Goal: Task Accomplishment & Management: Complete application form

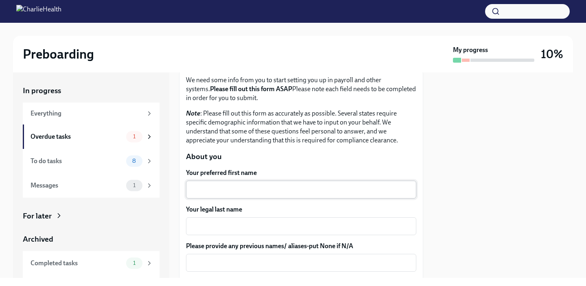
scroll to position [58, 0]
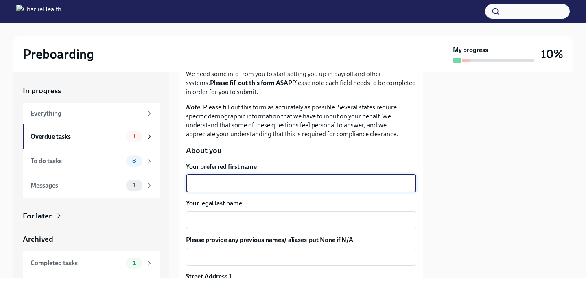
click at [215, 182] on textarea "Your preferred first name" at bounding box center [301, 184] width 221 height 10
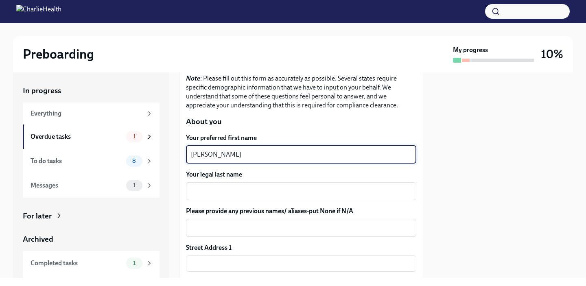
scroll to position [91, 0]
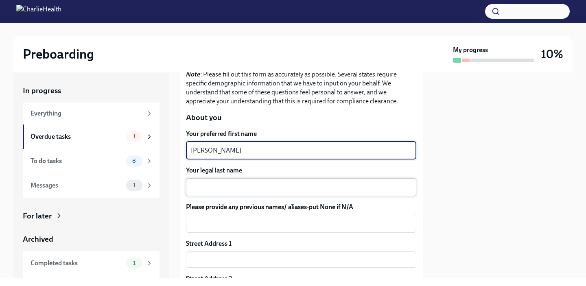
type textarea "[PERSON_NAME]"
click at [217, 194] on div "x ​" at bounding box center [301, 187] width 230 height 18
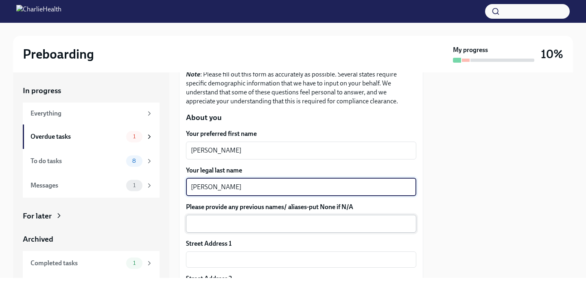
type textarea "[PERSON_NAME]"
click at [228, 223] on textarea "Please provide any previous names/ aliases-put None if N/A" at bounding box center [301, 224] width 221 height 10
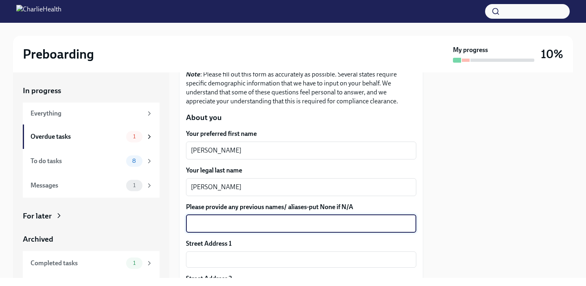
type textarea "I"
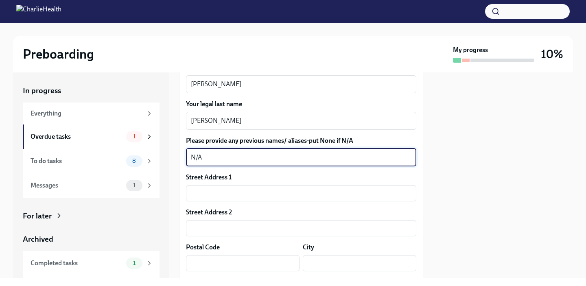
scroll to position [162, 0]
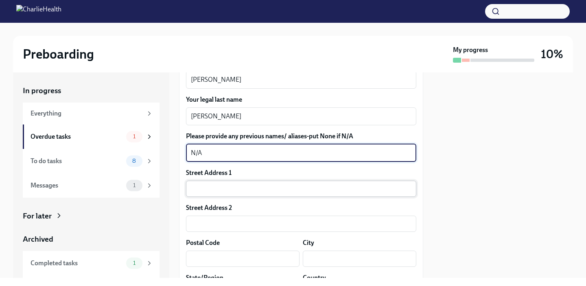
type textarea "N/A"
click at [230, 188] on input "text" at bounding box center [301, 189] width 230 height 16
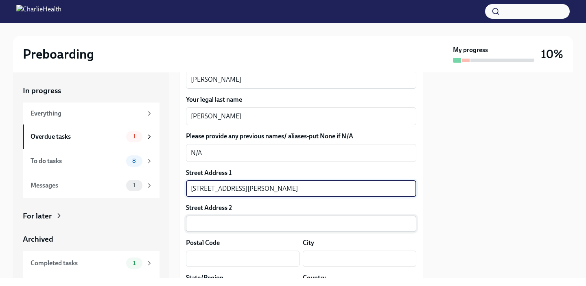
type input "[STREET_ADDRESS][PERSON_NAME]"
click at [232, 219] on input "text" at bounding box center [301, 224] width 230 height 16
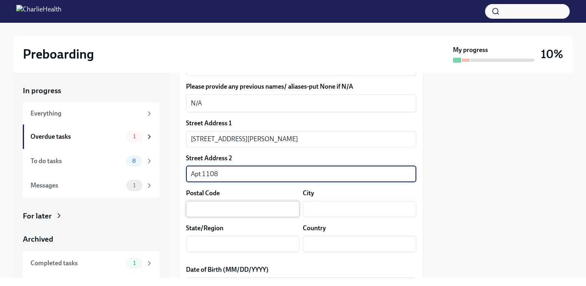
scroll to position [218, 0]
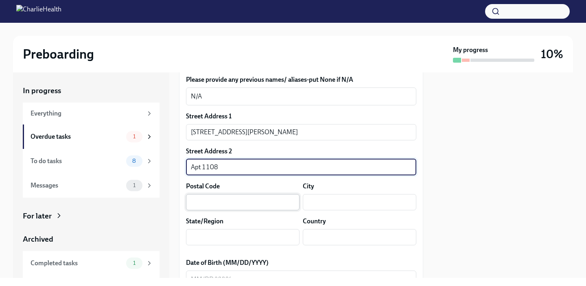
type input "Apt 1108"
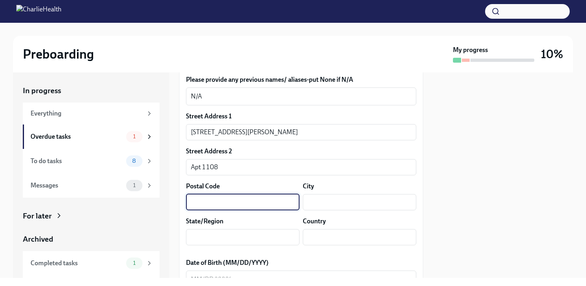
click at [221, 204] on input "text" at bounding box center [243, 202] width 114 height 16
type input "21218"
click at [318, 202] on input "text" at bounding box center [360, 202] width 114 height 16
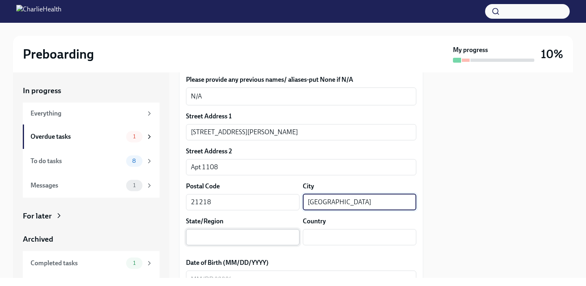
type input "[GEOGRAPHIC_DATA]"
click at [273, 238] on input "text" at bounding box center [243, 237] width 114 height 16
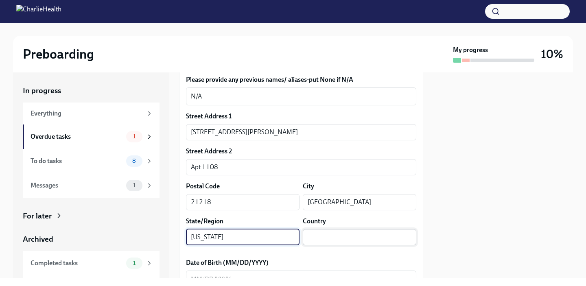
type input "[US_STATE]"
click at [337, 236] on input "text" at bounding box center [360, 237] width 114 height 16
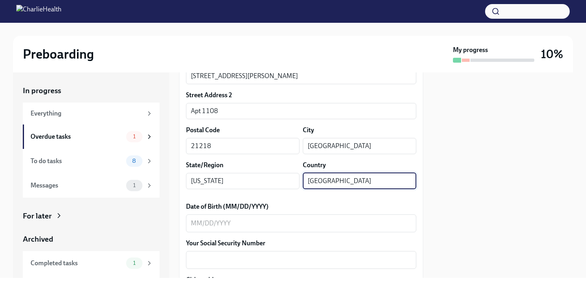
scroll to position [282, 0]
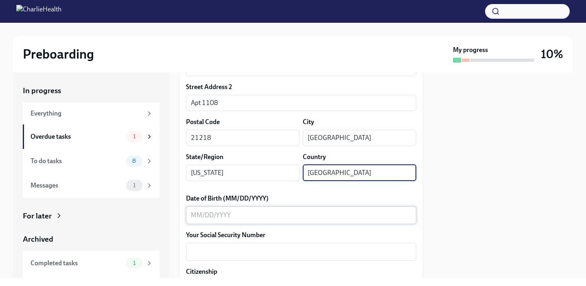
type input "[GEOGRAPHIC_DATA]"
click at [276, 221] on div "x ​" at bounding box center [301, 215] width 230 height 18
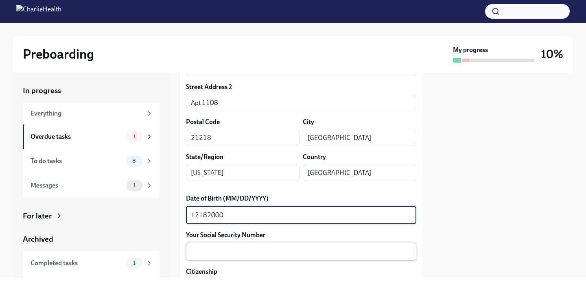
type textarea "12182000"
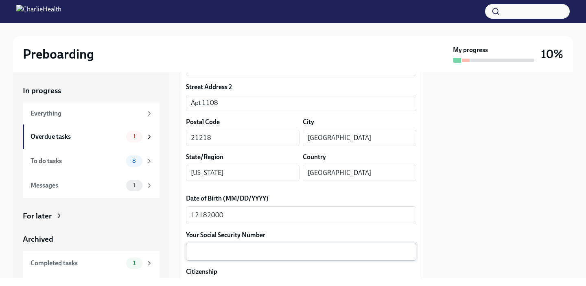
click at [230, 246] on div "x ​" at bounding box center [301, 252] width 230 height 18
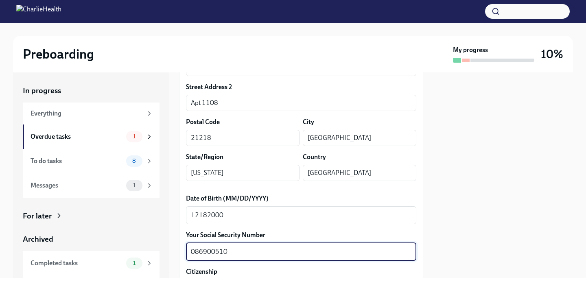
click at [204, 255] on textarea "086900510" at bounding box center [301, 252] width 221 height 10
click at [209, 253] on textarea "086-900510" at bounding box center [301, 252] width 221 height 10
click at [212, 254] on textarea "086-900510" at bounding box center [301, 252] width 221 height 10
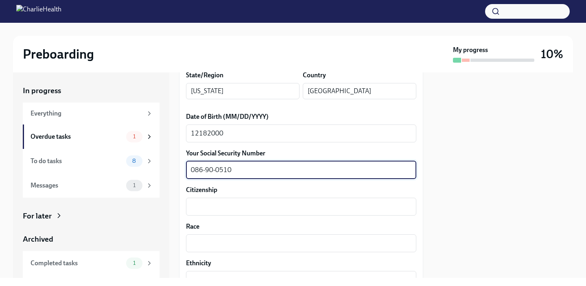
scroll to position [366, 0]
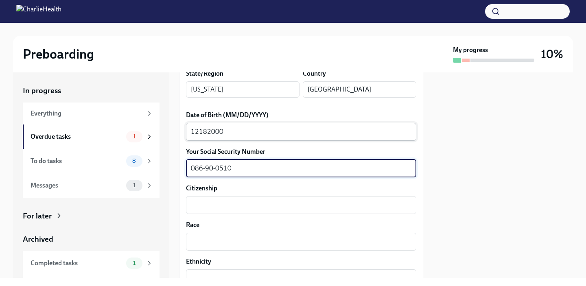
type textarea "086-90-0510"
click at [201, 132] on textarea "12182000" at bounding box center [301, 132] width 221 height 10
click at [218, 173] on textarea "086-90-0510" at bounding box center [301, 169] width 221 height 10
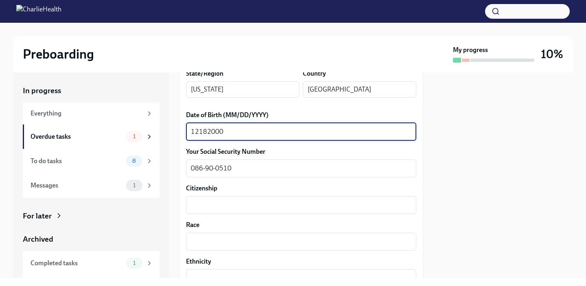
click at [200, 134] on textarea "12182000" at bounding box center [301, 132] width 221 height 10
type textarea "[DATE]"
click at [211, 195] on div "Citizenship x ​" at bounding box center [301, 199] width 230 height 30
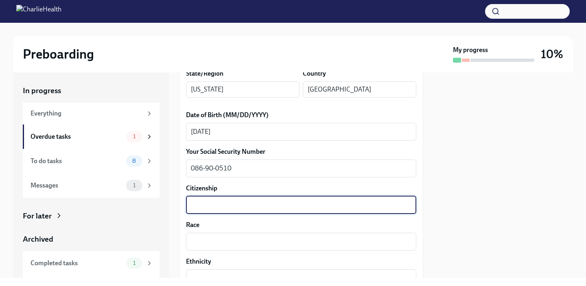
click at [213, 205] on textarea "Citizenship" at bounding box center [301, 205] width 221 height 10
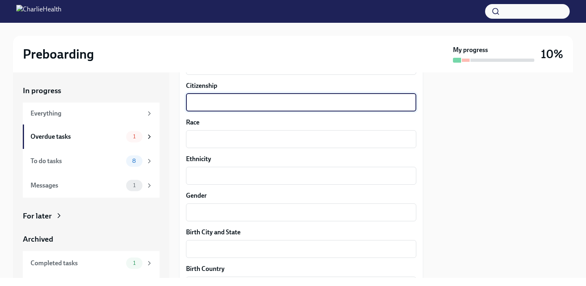
scroll to position [469, 0]
type textarea "[GEOGRAPHIC_DATA]"
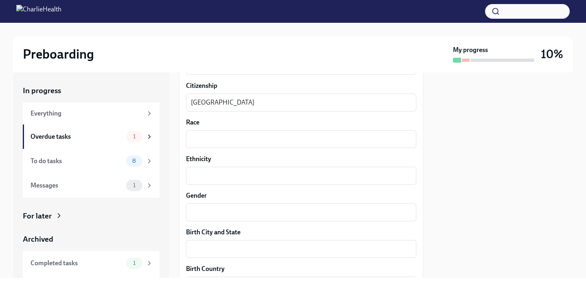
click at [206, 149] on div "Your preferred first name [PERSON_NAME] x ​ Your legal last name [PERSON_NAME] …" at bounding box center [301, 144] width 230 height 785
click at [206, 138] on textarea "Race" at bounding box center [301, 139] width 221 height 10
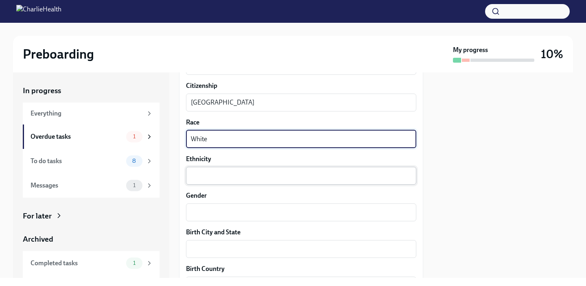
type textarea "White"
click at [212, 169] on div "x ​" at bounding box center [301, 176] width 230 height 18
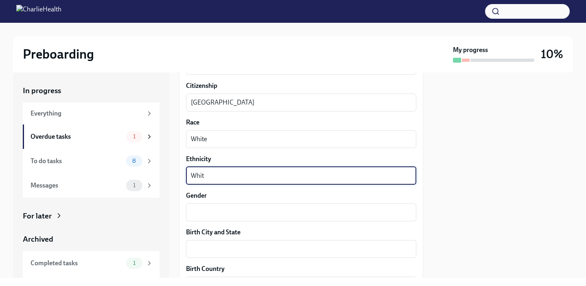
type textarea "White"
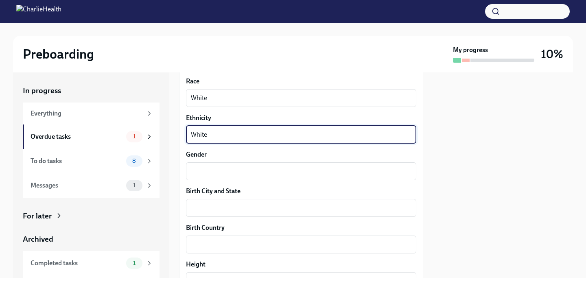
scroll to position [514, 0]
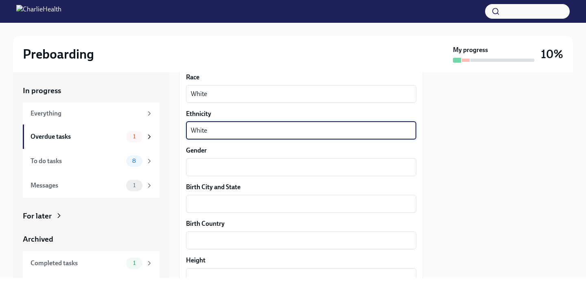
drag, startPoint x: 216, startPoint y: 131, endPoint x: 180, endPoint y: 131, distance: 35.4
click at [180, 131] on div "We need some info from you to start setting you up in payroll and other systems…" at bounding box center [301, 56] width 244 height 898
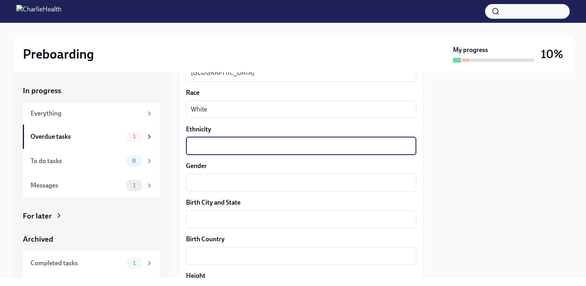
scroll to position [499, 0]
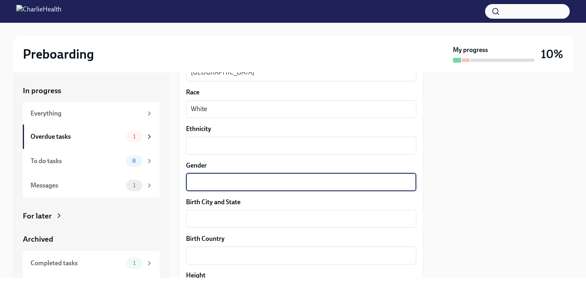
click at [235, 186] on textarea "Gender" at bounding box center [301, 182] width 221 height 10
type textarea "[DEMOGRAPHIC_DATA]"
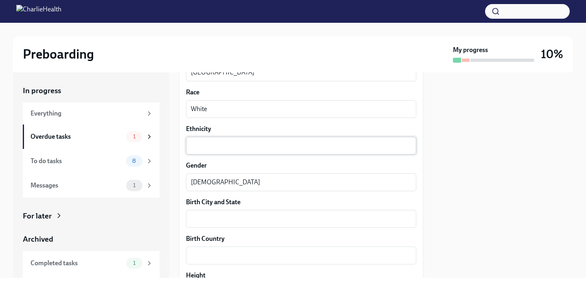
click at [203, 153] on div "x ​" at bounding box center [301, 146] width 230 height 18
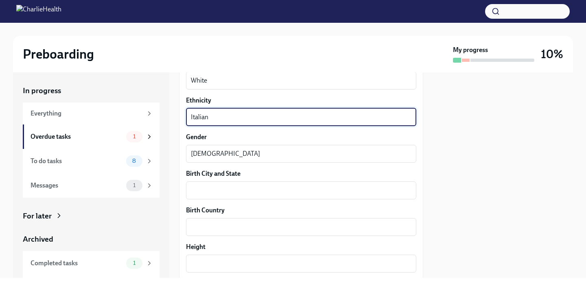
scroll to position [535, 0]
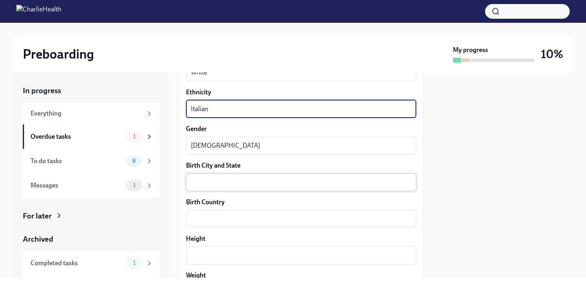
type textarea "Italian"
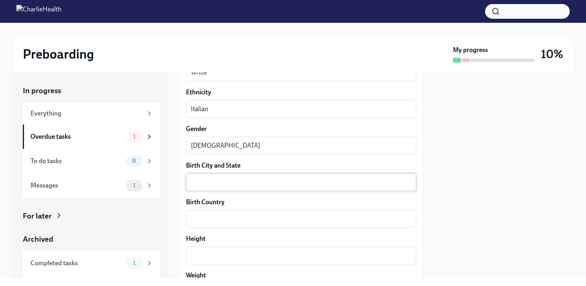
click at [212, 177] on div "x ​" at bounding box center [301, 182] width 230 height 18
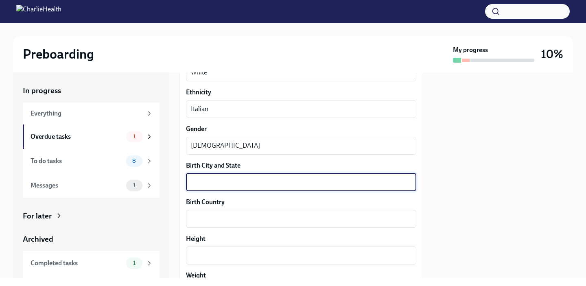
scroll to position [550, 0]
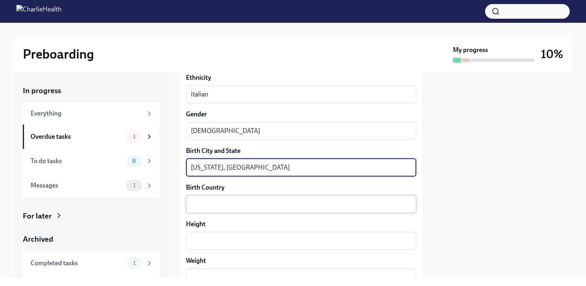
type textarea "[US_STATE], [GEOGRAPHIC_DATA]"
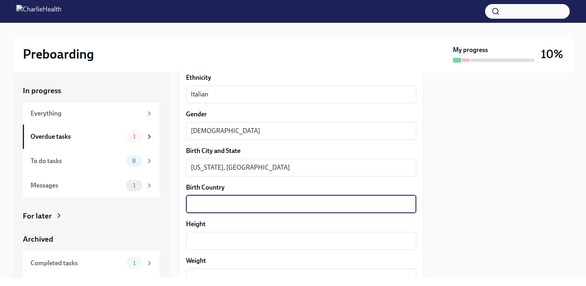
click at [215, 205] on textarea "Birth Country" at bounding box center [301, 204] width 221 height 10
type textarea "[GEOGRAPHIC_DATA]"
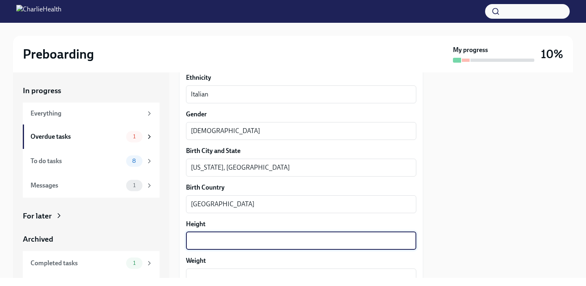
click at [209, 239] on textarea "Height" at bounding box center [301, 241] width 221 height 10
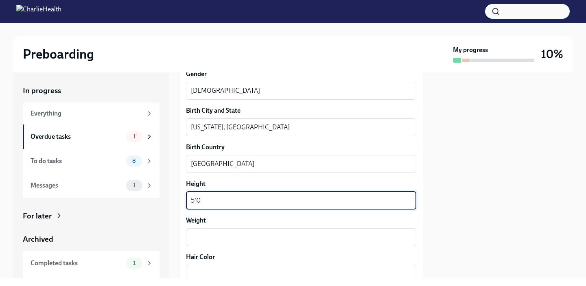
scroll to position [613, 0]
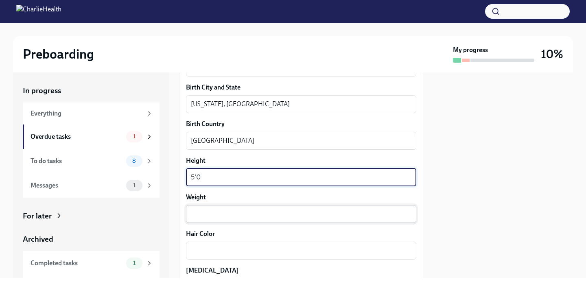
type textarea "5'0"
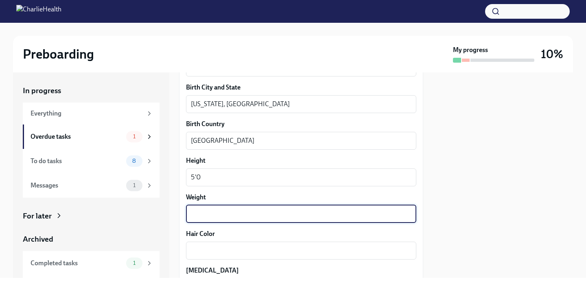
click at [213, 214] on textarea "Weight" at bounding box center [301, 214] width 221 height 10
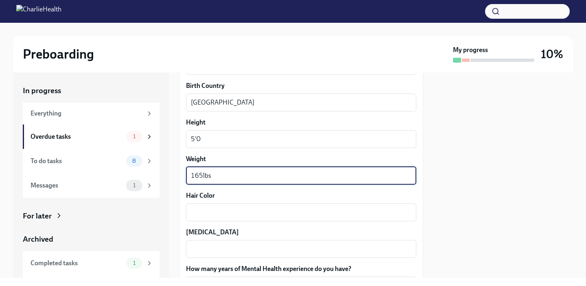
scroll to position [657, 0]
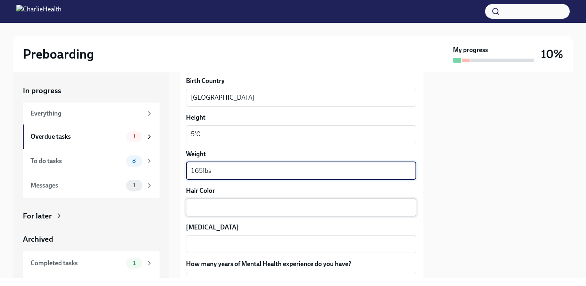
type textarea "165lbs"
click at [215, 208] on textarea "Hair Color" at bounding box center [301, 208] width 221 height 10
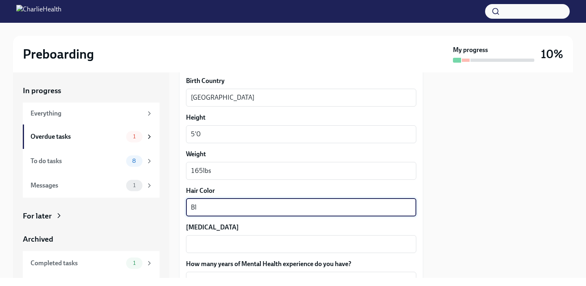
type textarea "B"
click at [201, 210] on textarea "Ginger" at bounding box center [301, 208] width 221 height 10
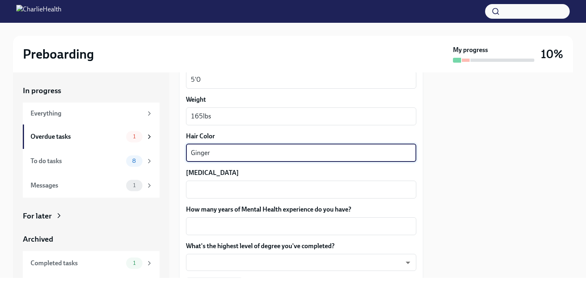
scroll to position [717, 0]
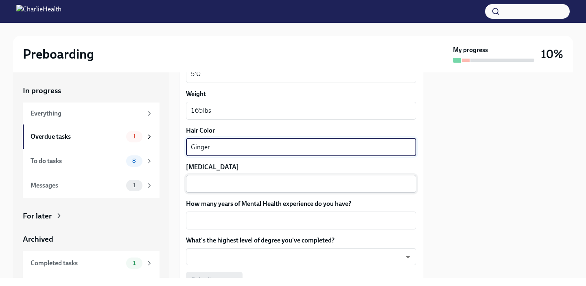
type textarea "Ginger"
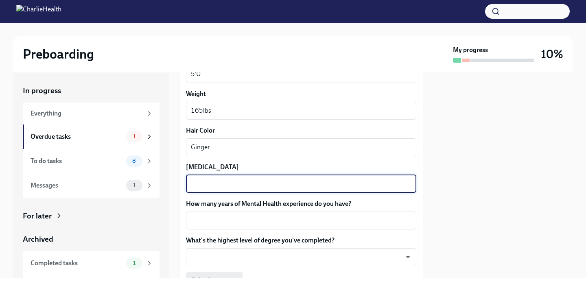
click at [196, 188] on textarea "[MEDICAL_DATA]" at bounding box center [301, 184] width 221 height 10
type textarea "Brown"
click at [202, 153] on div "Ginger x ​" at bounding box center [301, 147] width 230 height 18
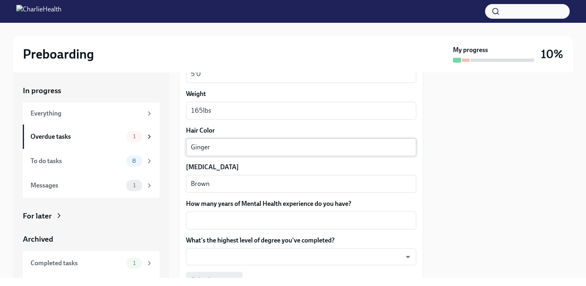
click at [202, 153] on div "Ginger x ​" at bounding box center [301, 147] width 230 height 18
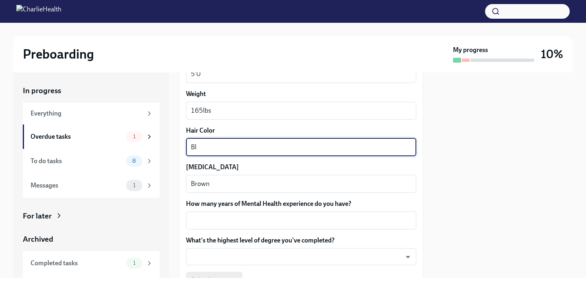
type textarea "B"
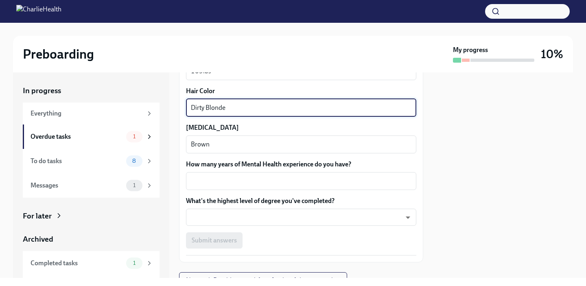
scroll to position [760, 0]
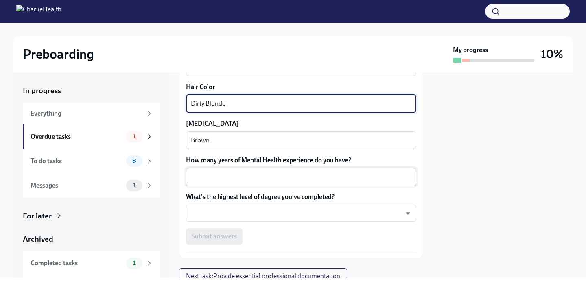
type textarea "Dirty Blonde"
click at [221, 176] on textarea "How many years of Mental Health experience do you have?" at bounding box center [301, 177] width 221 height 10
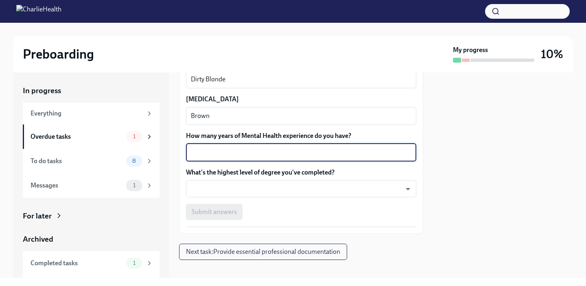
scroll to position [793, 0]
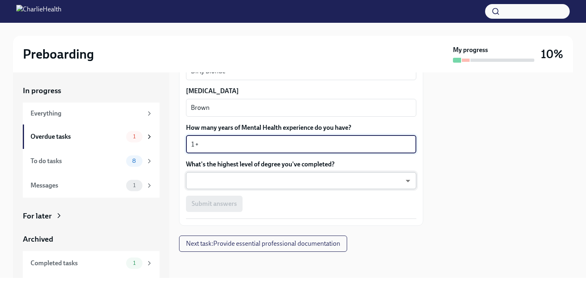
type textarea "1"
type textarea "2+"
click at [267, 180] on body "Preboarding My progress 10% In progress Everything Overdue tasks 1 To do tasks …" at bounding box center [293, 143] width 586 height 286
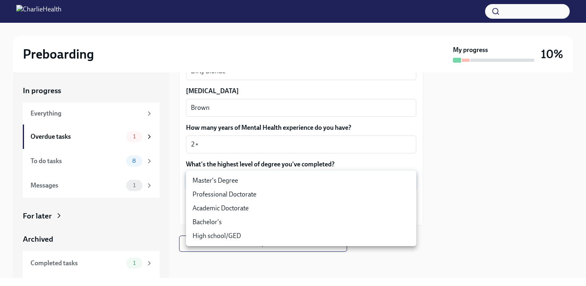
click at [234, 182] on li "Master's Degree" at bounding box center [301, 181] width 230 height 14
type input "2vBr-ghkD"
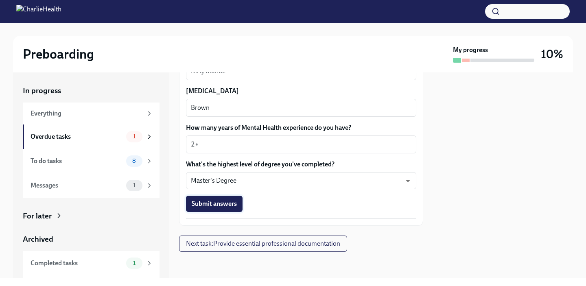
click at [230, 208] on button "Submit answers" at bounding box center [214, 204] width 57 height 16
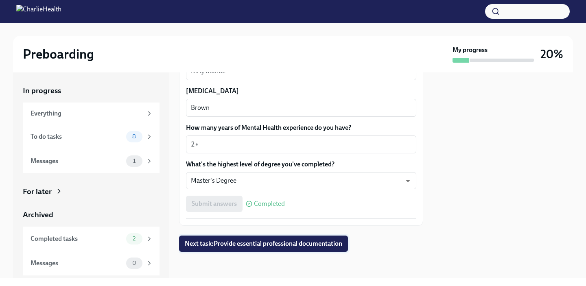
click at [304, 242] on span "Next task : Provide essential professional documentation" at bounding box center [264, 244] width 158 height 8
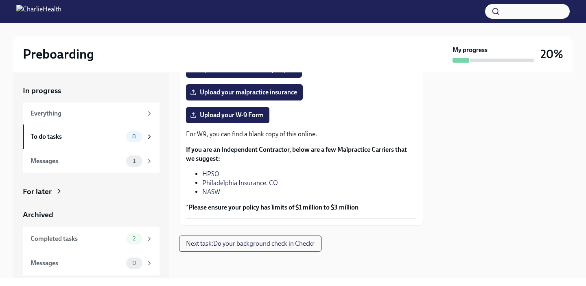
scroll to position [218, 0]
drag, startPoint x: 226, startPoint y: 191, endPoint x: 200, endPoint y: 173, distance: 31.0
click at [200, 173] on ul "HPSO Philadelphia Insurance. CO NASW" at bounding box center [301, 183] width 230 height 27
click at [221, 172] on li "HPSO" at bounding box center [309, 174] width 214 height 9
drag, startPoint x: 233, startPoint y: 173, endPoint x: 194, endPoint y: 173, distance: 39.5
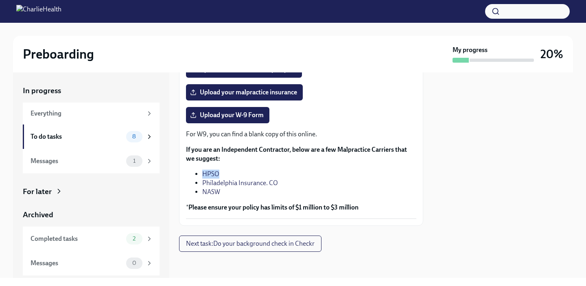
click at [194, 173] on ul "HPSO Philadelphia Insurance. CO NASW" at bounding box center [301, 183] width 230 height 27
click at [141, 162] on div "1" at bounding box center [134, 160] width 16 height 11
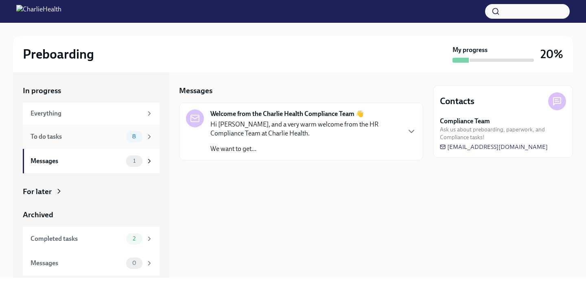
click at [137, 142] on div "To do tasks 8" at bounding box center [91, 137] width 137 height 24
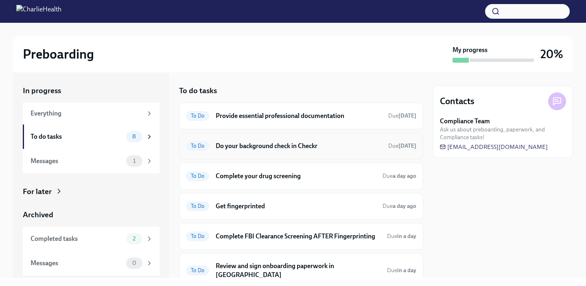
click at [245, 153] on div "To Do Do your background check in Checkr Due [DATE]" at bounding box center [301, 146] width 244 height 27
click at [262, 146] on h6 "Do your background check in Checkr" at bounding box center [299, 146] width 166 height 9
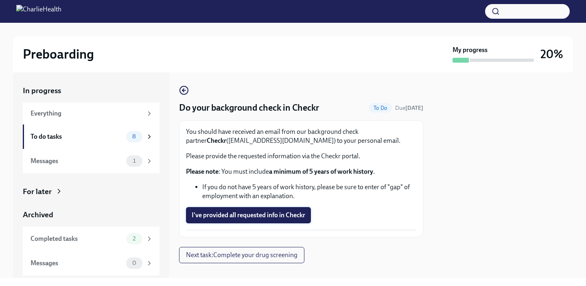
click at [268, 219] on span "I've provided all requested info in Checkr" at bounding box center [249, 215] width 114 height 8
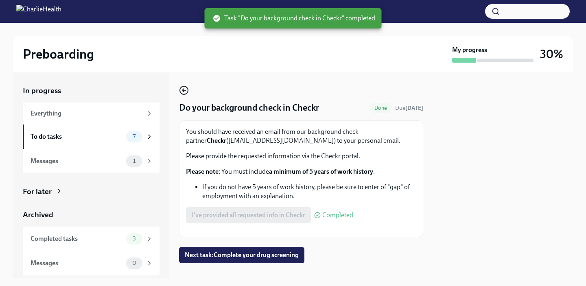
click at [181, 94] on circle "button" at bounding box center [184, 90] width 8 height 8
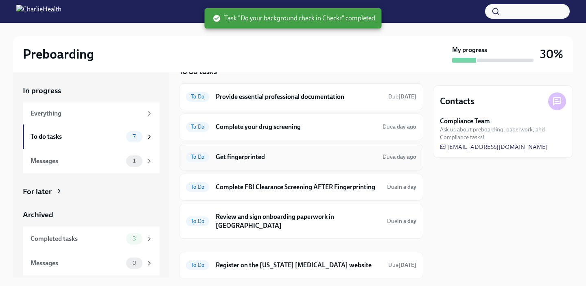
scroll to position [22, 0]
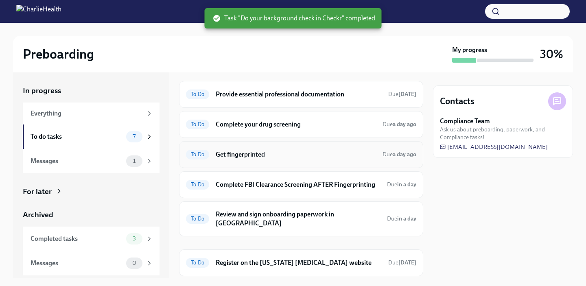
click at [258, 157] on h6 "Get fingerprinted" at bounding box center [296, 154] width 160 height 9
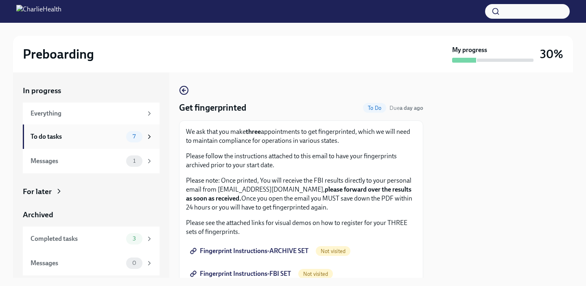
click at [107, 138] on div "To do tasks" at bounding box center [77, 136] width 92 height 9
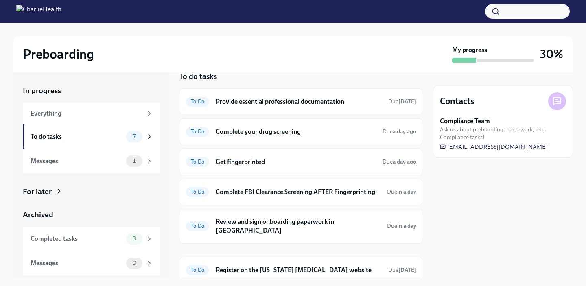
scroll to position [10, 0]
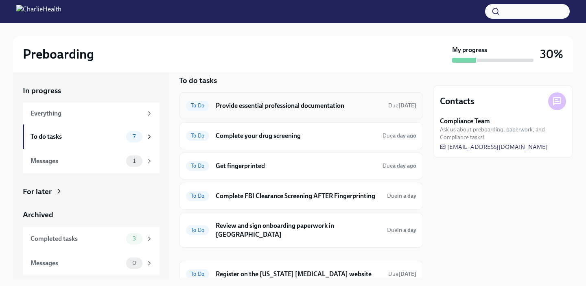
click at [307, 111] on div "To Do Provide essential professional documentation Due [DATE]" at bounding box center [301, 105] width 230 height 13
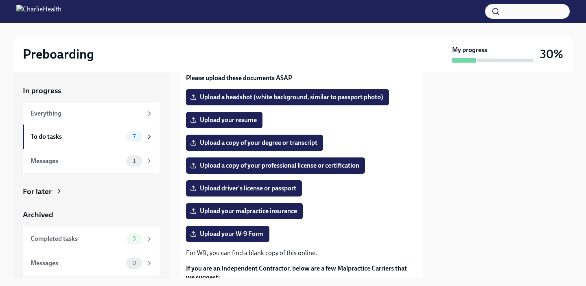
scroll to position [86, 0]
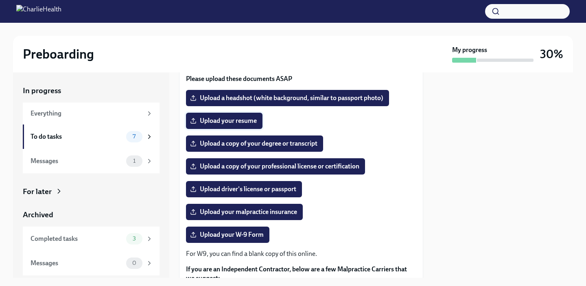
click at [226, 125] on span "Upload your resume" at bounding box center [224, 121] width 65 height 8
click at [0, 0] on input "Upload your resume" at bounding box center [0, 0] width 0 height 0
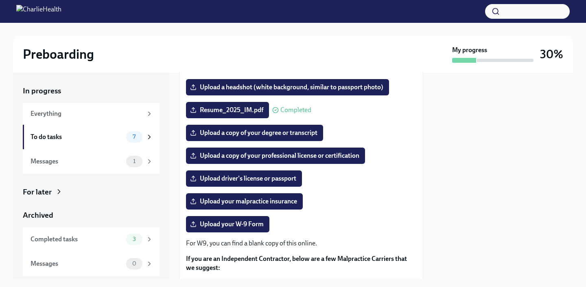
scroll to position [103, 0]
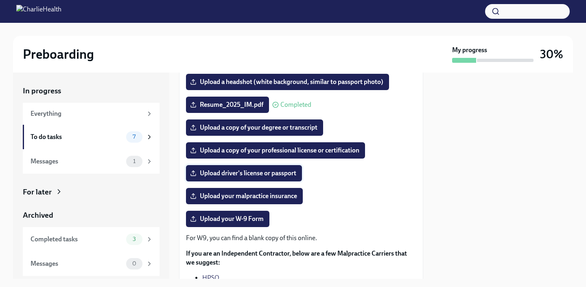
click at [281, 177] on span "Upload driver's license or passport" at bounding box center [244, 173] width 105 height 8
click at [0, 0] on input "Upload driver's license or passport" at bounding box center [0, 0] width 0 height 0
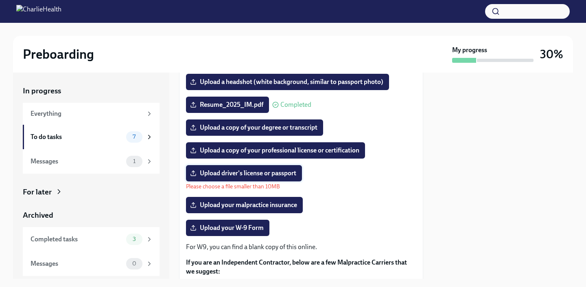
click at [253, 177] on span "Upload driver's license or passport" at bounding box center [244, 173] width 105 height 8
click at [0, 0] on input "Upload driver's license or passport" at bounding box center [0, 0] width 0 height 0
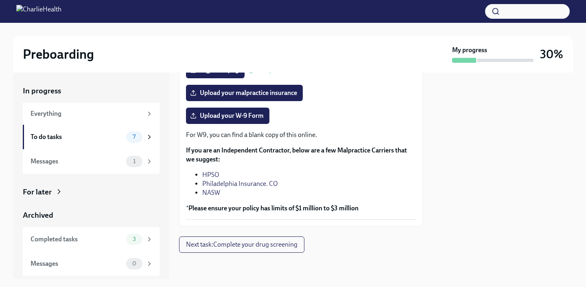
scroll to position [0, 0]
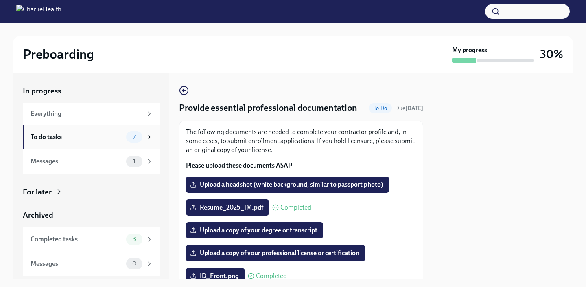
click at [120, 140] on div "To do tasks" at bounding box center [77, 136] width 92 height 9
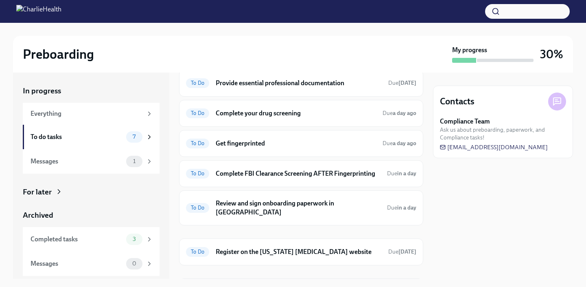
scroll to position [38, 0]
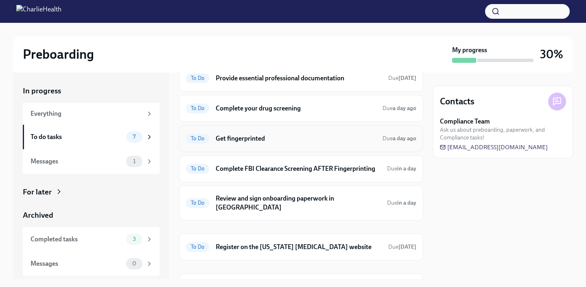
click at [272, 141] on h6 "Get fingerprinted" at bounding box center [296, 138] width 160 height 9
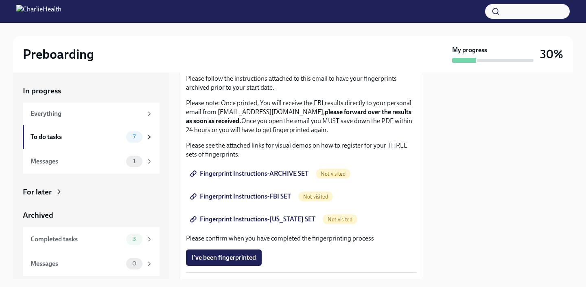
scroll to position [88, 0]
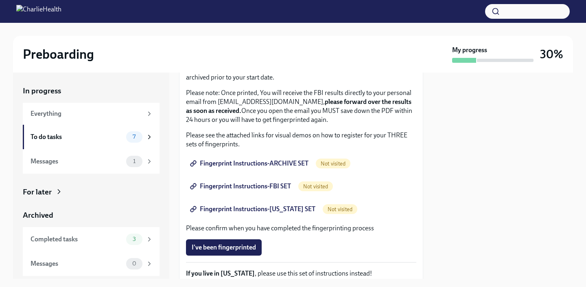
click at [265, 165] on span "Fingerprint Instructions-ARCHIVE SET" at bounding box center [250, 163] width 117 height 8
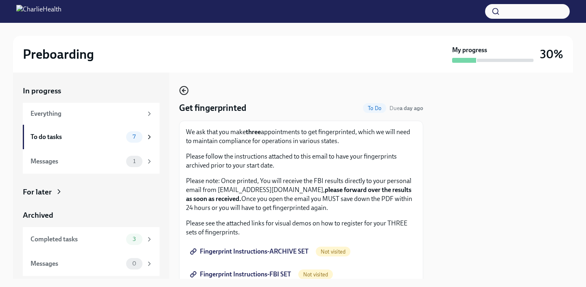
click at [183, 90] on icon "button" at bounding box center [183, 90] width 2 height 3
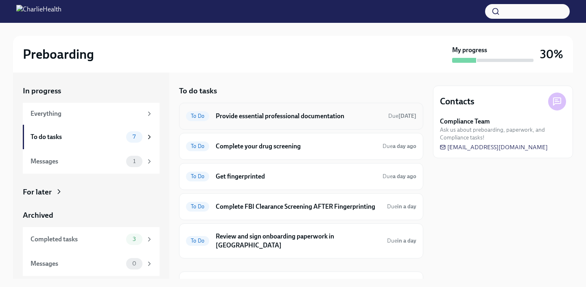
click at [341, 114] on h6 "Provide essential professional documentation" at bounding box center [299, 116] width 166 height 9
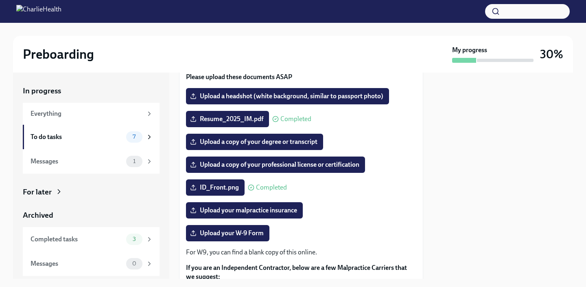
scroll to position [89, 0]
